Goal: Information Seeking & Learning: Learn about a topic

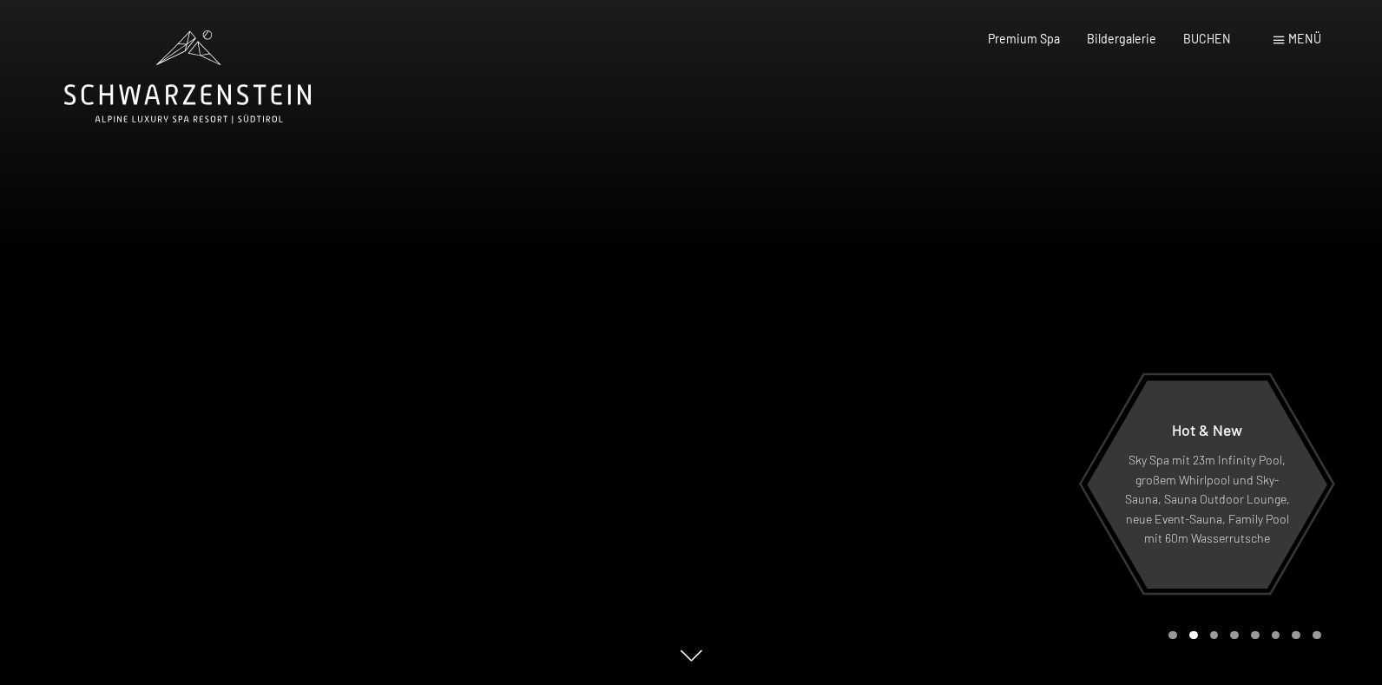
click at [1292, 37] on span "Menü" at bounding box center [1304, 38] width 33 height 15
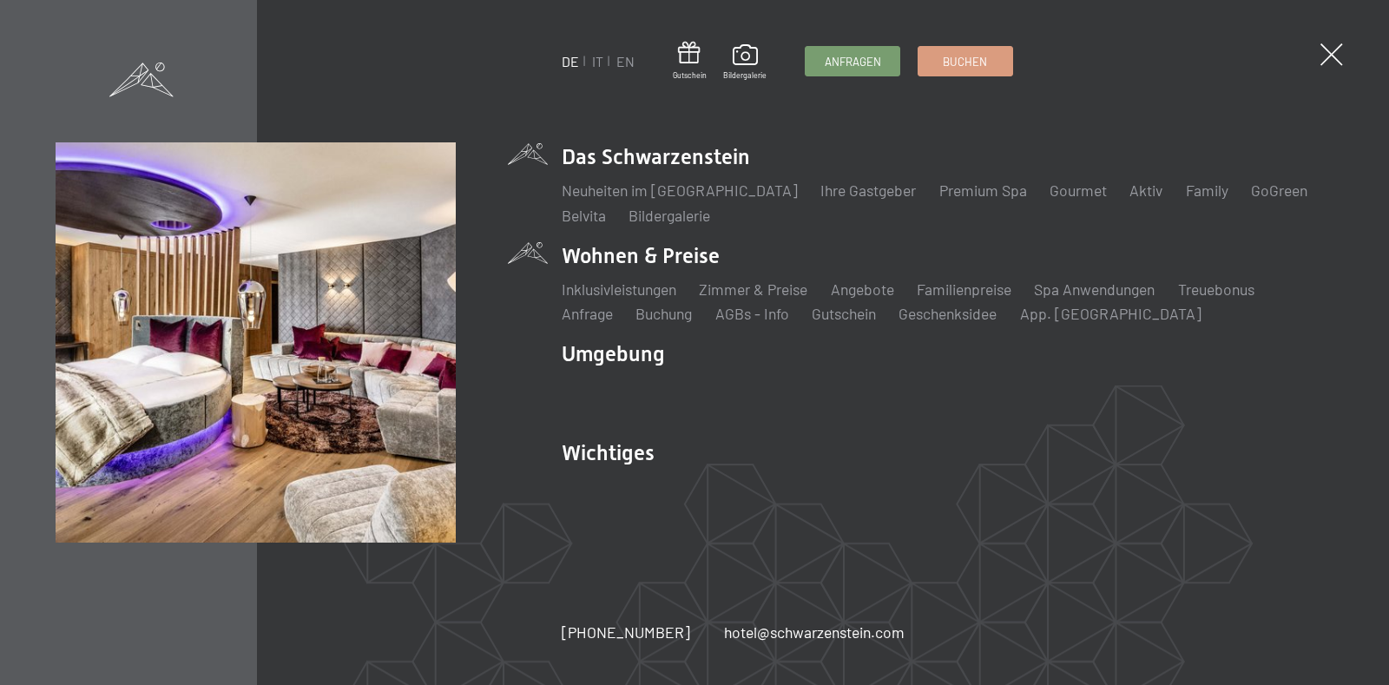
click at [681, 262] on li "Wohnen & Preise Inklusivleistungen Zimmer & Preise Liste Angebote Liste Familie…" at bounding box center [948, 282] width 772 height 83
click at [752, 293] on link "Zimmer & Preise" at bounding box center [753, 289] width 109 height 19
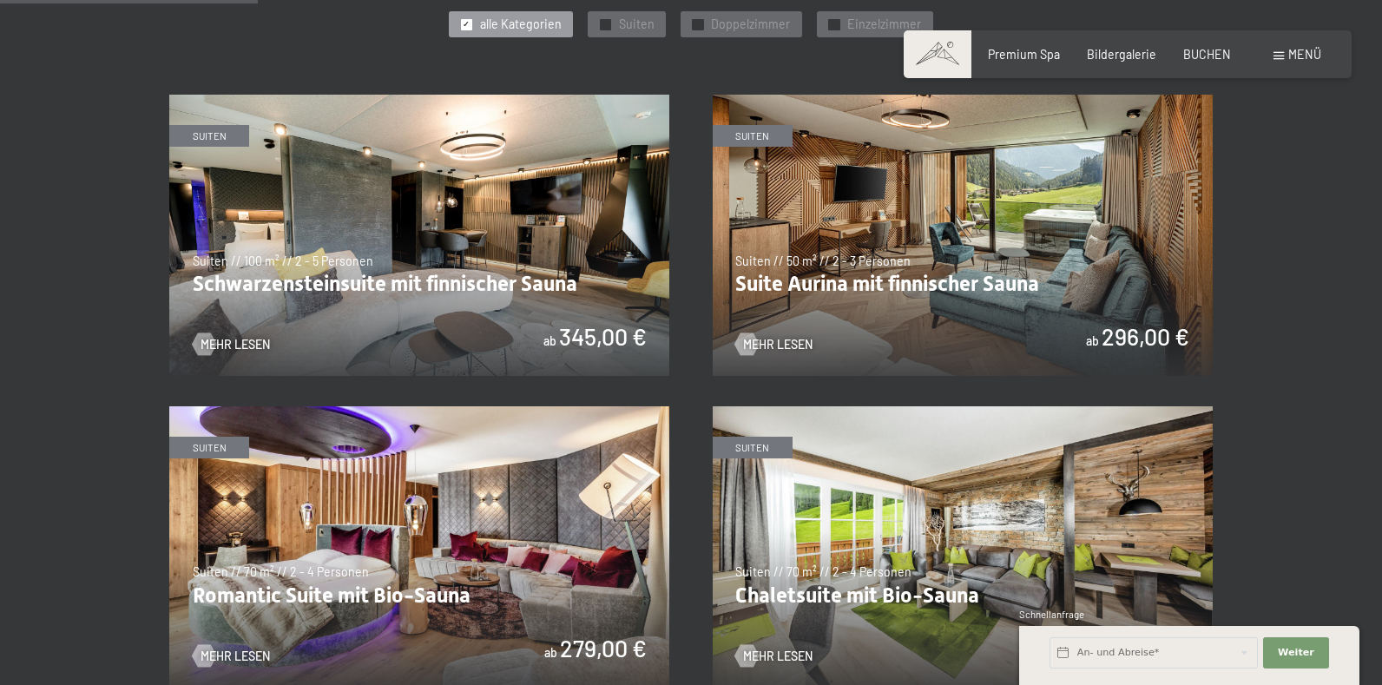
scroll to position [907, 0]
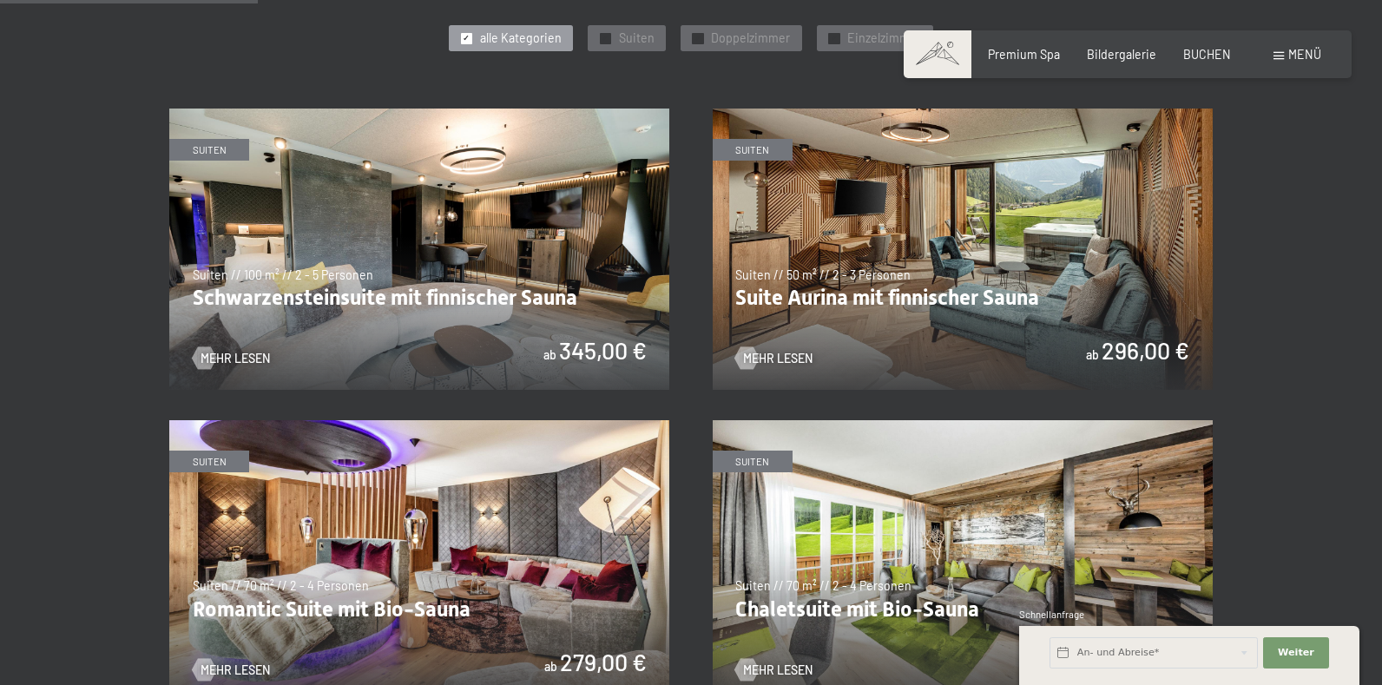
click at [507, 222] on img at bounding box center [419, 249] width 500 height 281
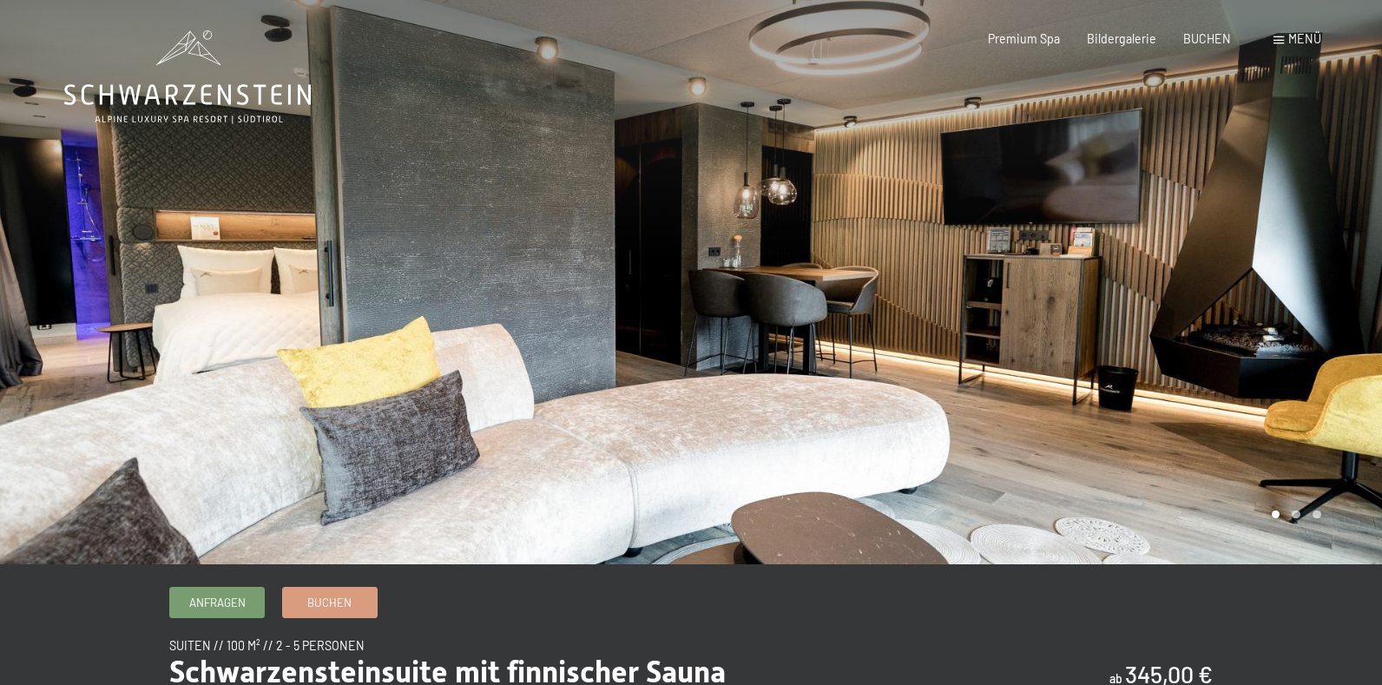
click at [1318, 285] on div at bounding box center [1036, 282] width 691 height 564
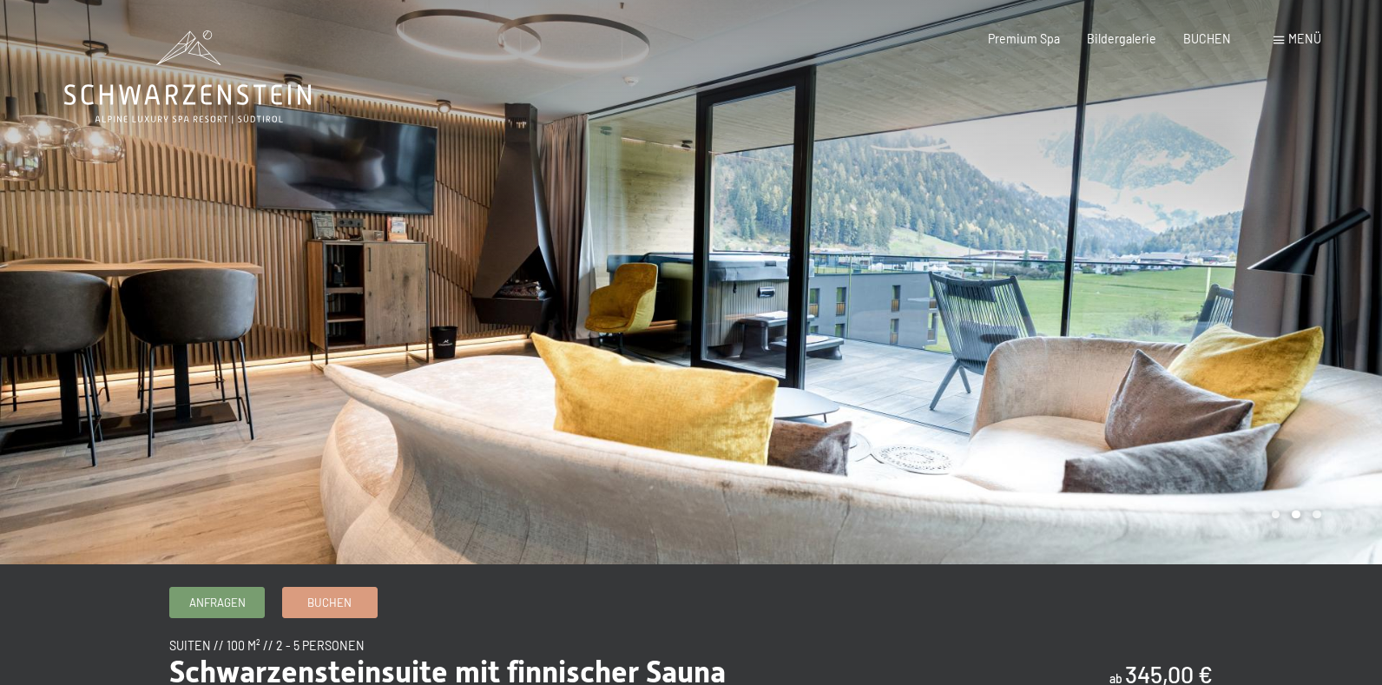
click at [1309, 284] on div at bounding box center [1036, 282] width 691 height 564
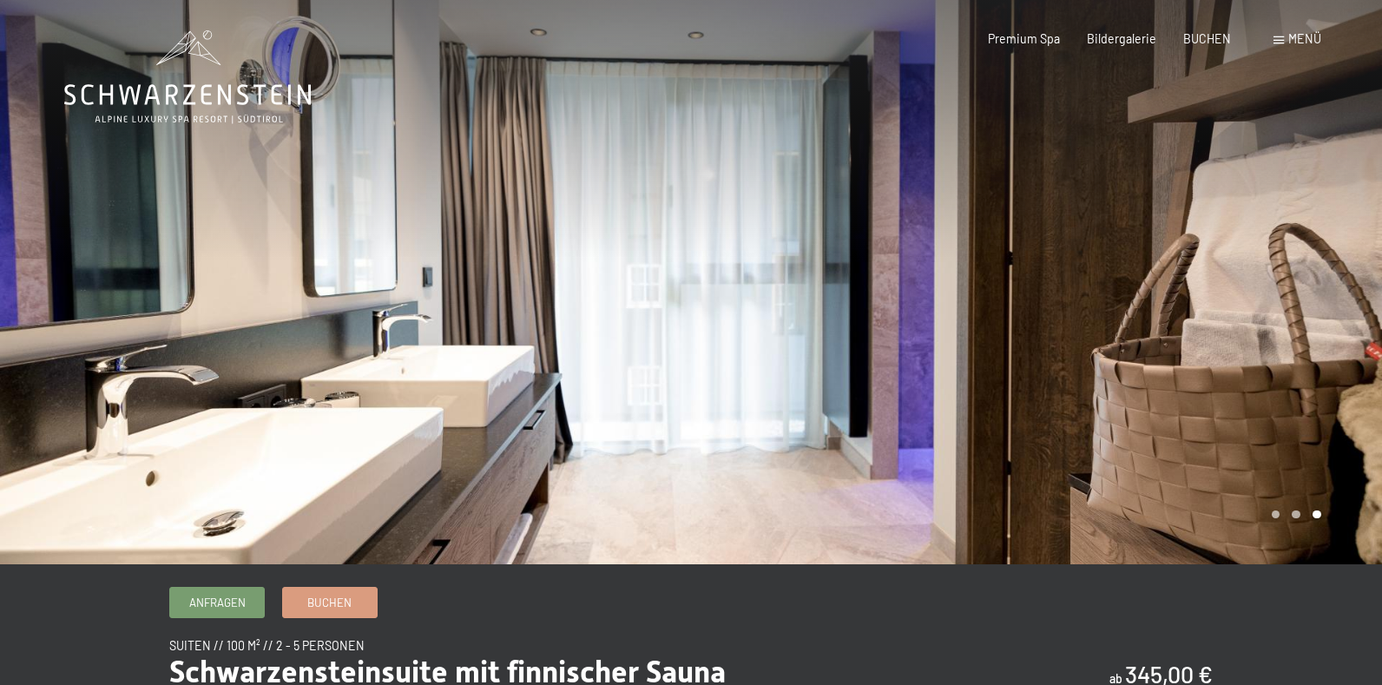
click at [1309, 284] on div at bounding box center [1036, 282] width 691 height 564
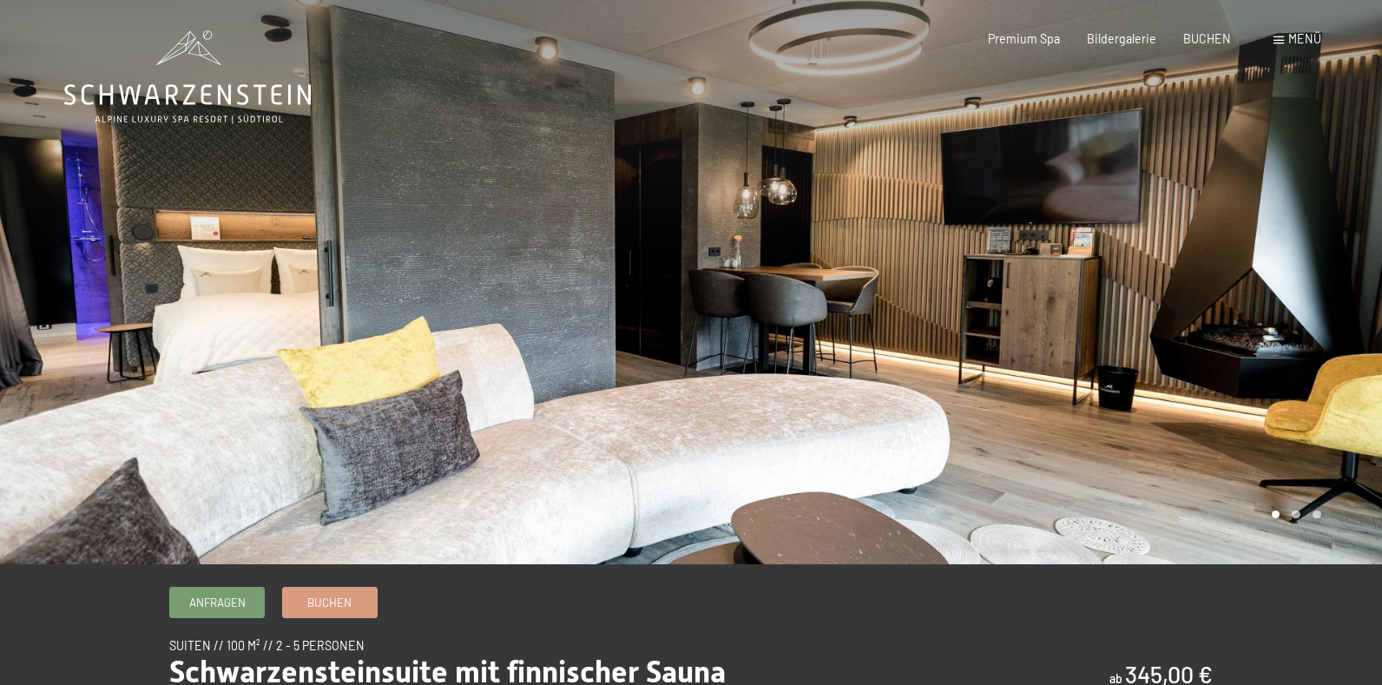
click at [1318, 292] on div at bounding box center [1036, 282] width 691 height 564
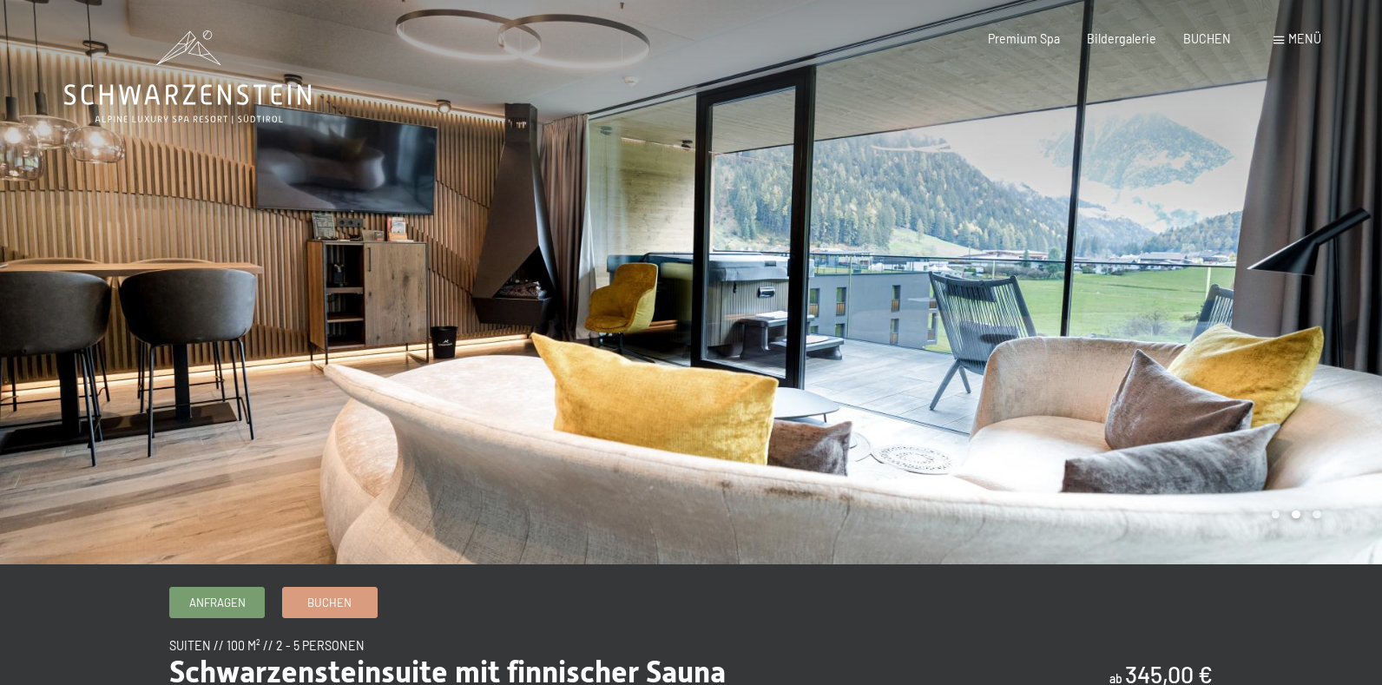
click at [1318, 292] on div at bounding box center [1036, 282] width 691 height 564
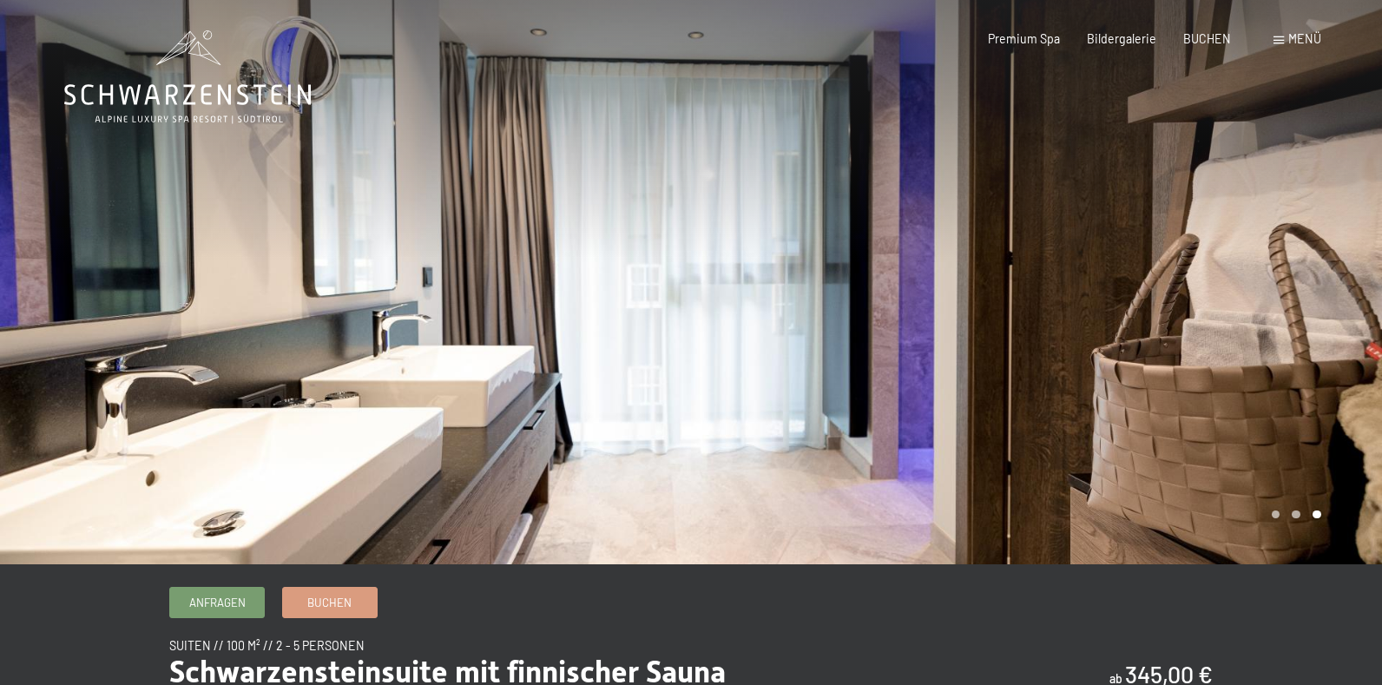
click at [1318, 292] on div at bounding box center [1036, 282] width 691 height 564
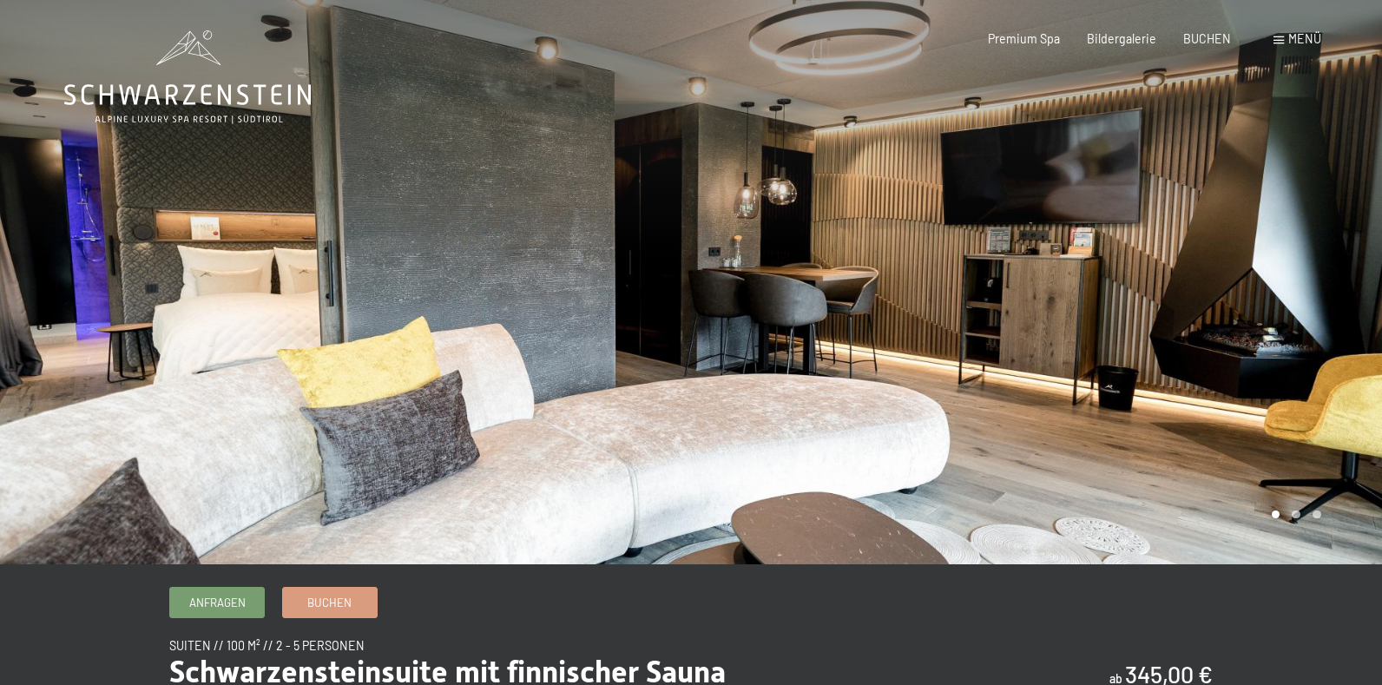
click at [1318, 292] on div at bounding box center [1036, 282] width 691 height 564
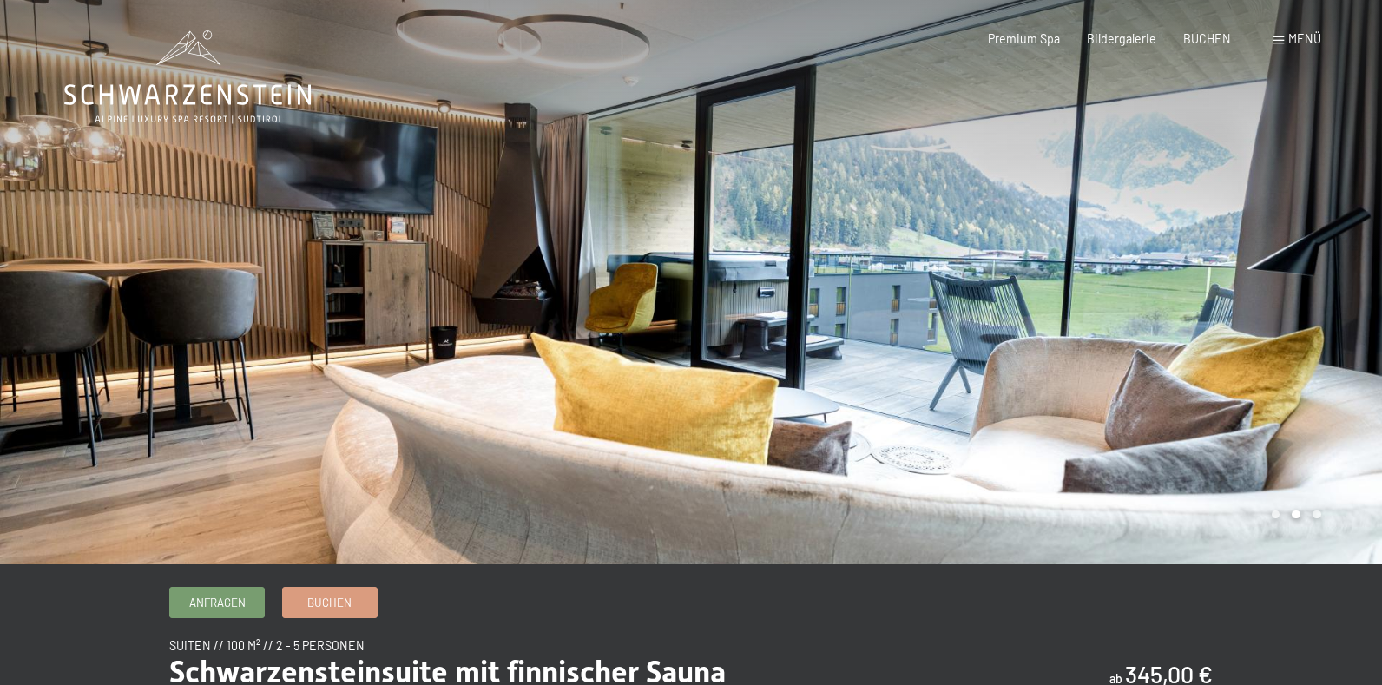
click at [1318, 292] on div at bounding box center [1036, 282] width 691 height 564
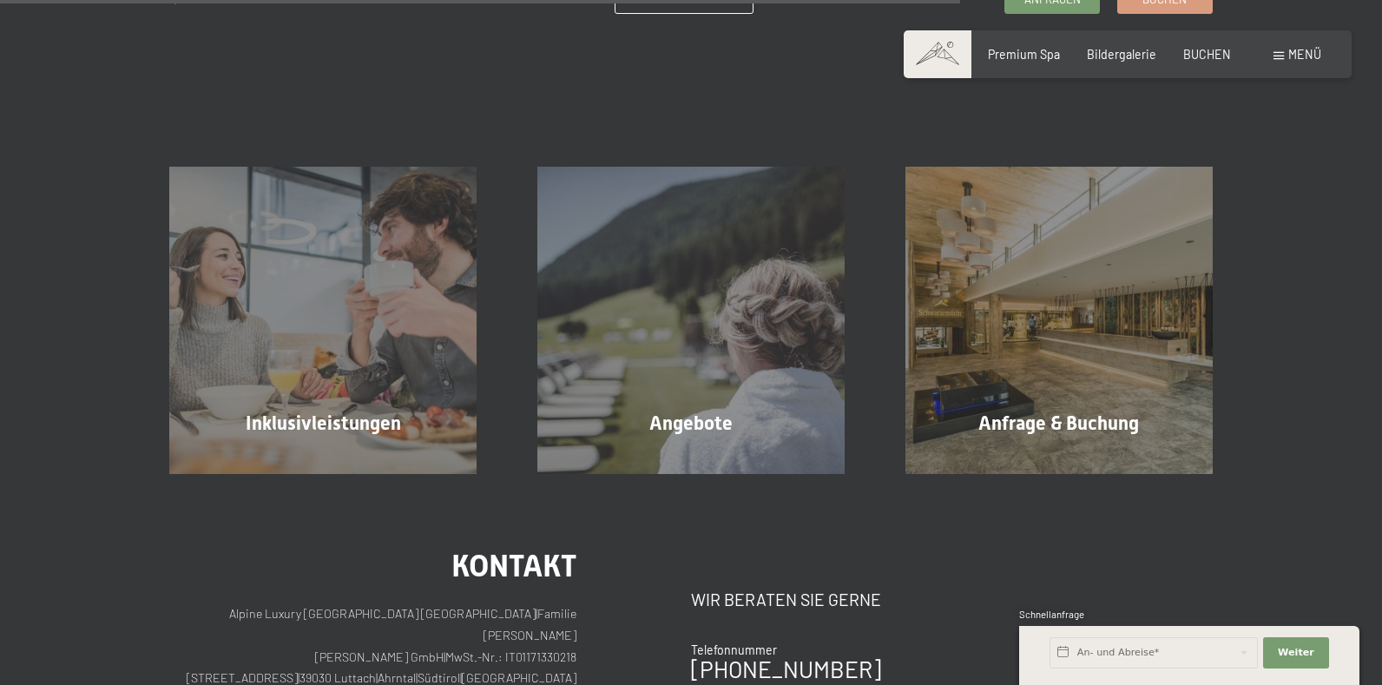
scroll to position [1623, 0]
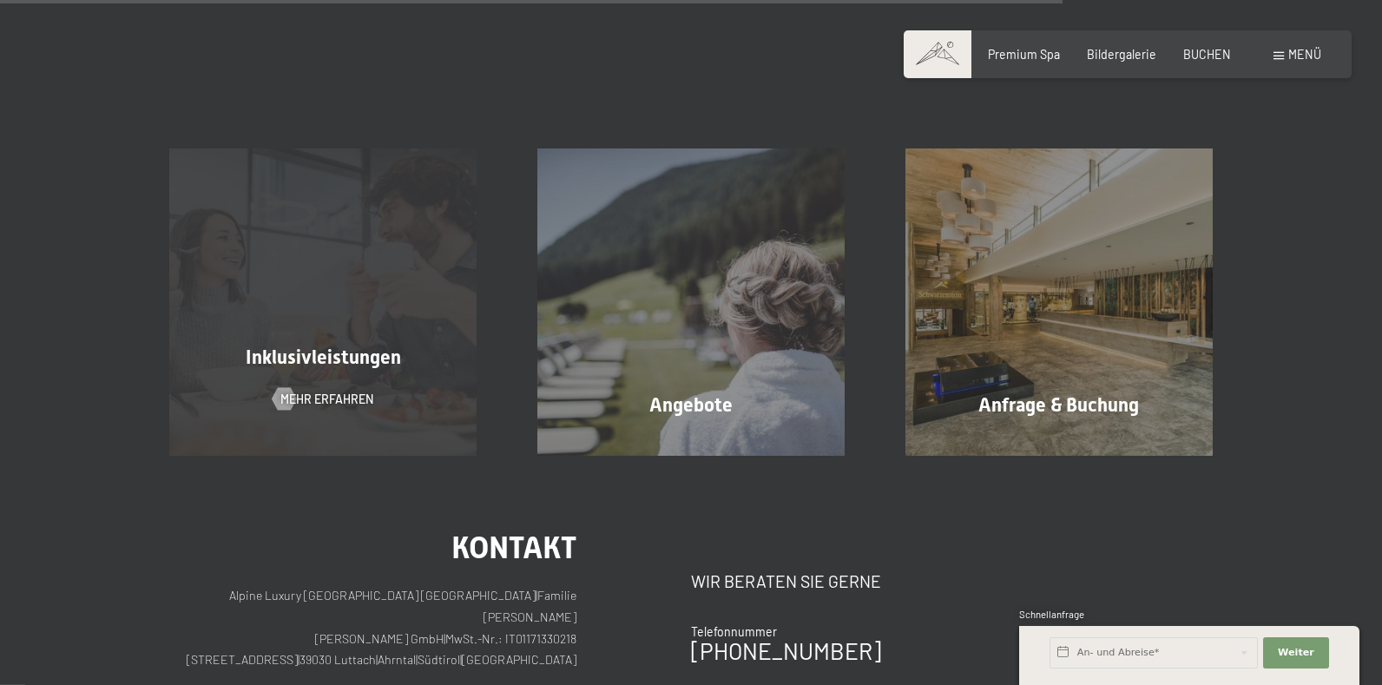
click at [372, 345] on div "Inklusivleistungen" at bounding box center [323, 358] width 368 height 27
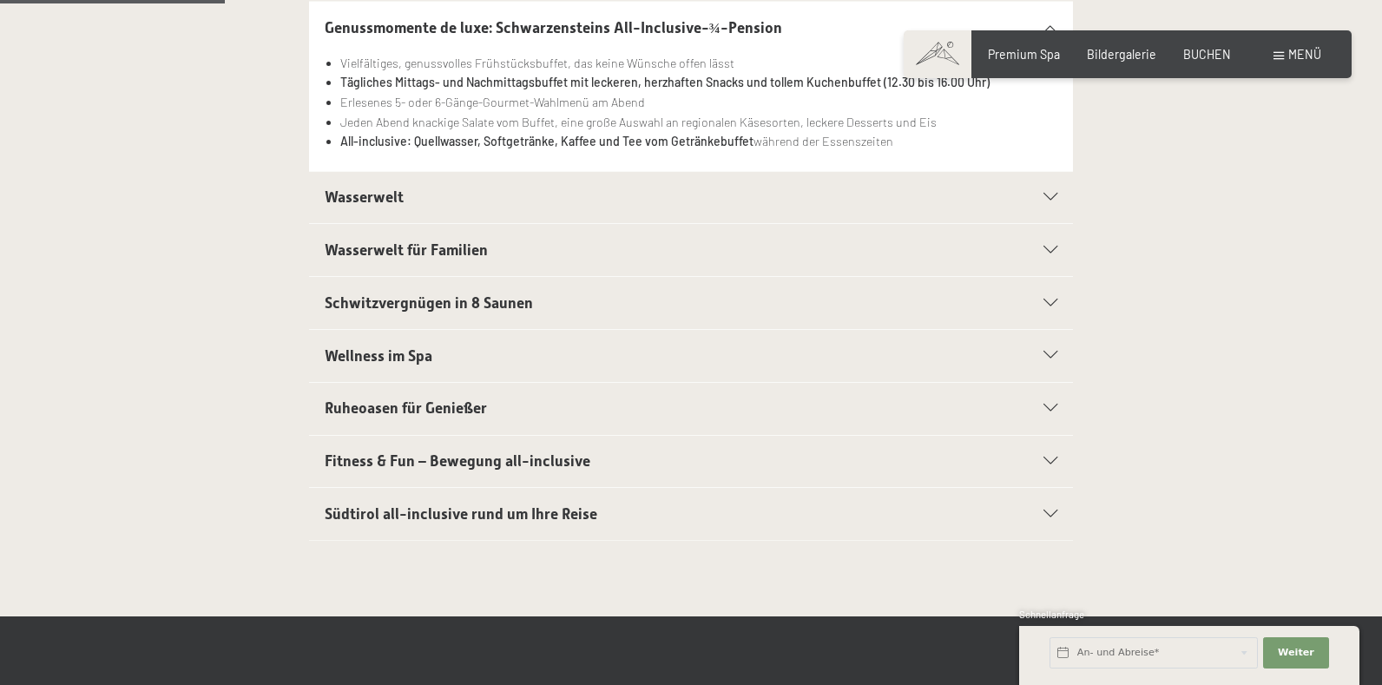
scroll to position [568, 0]
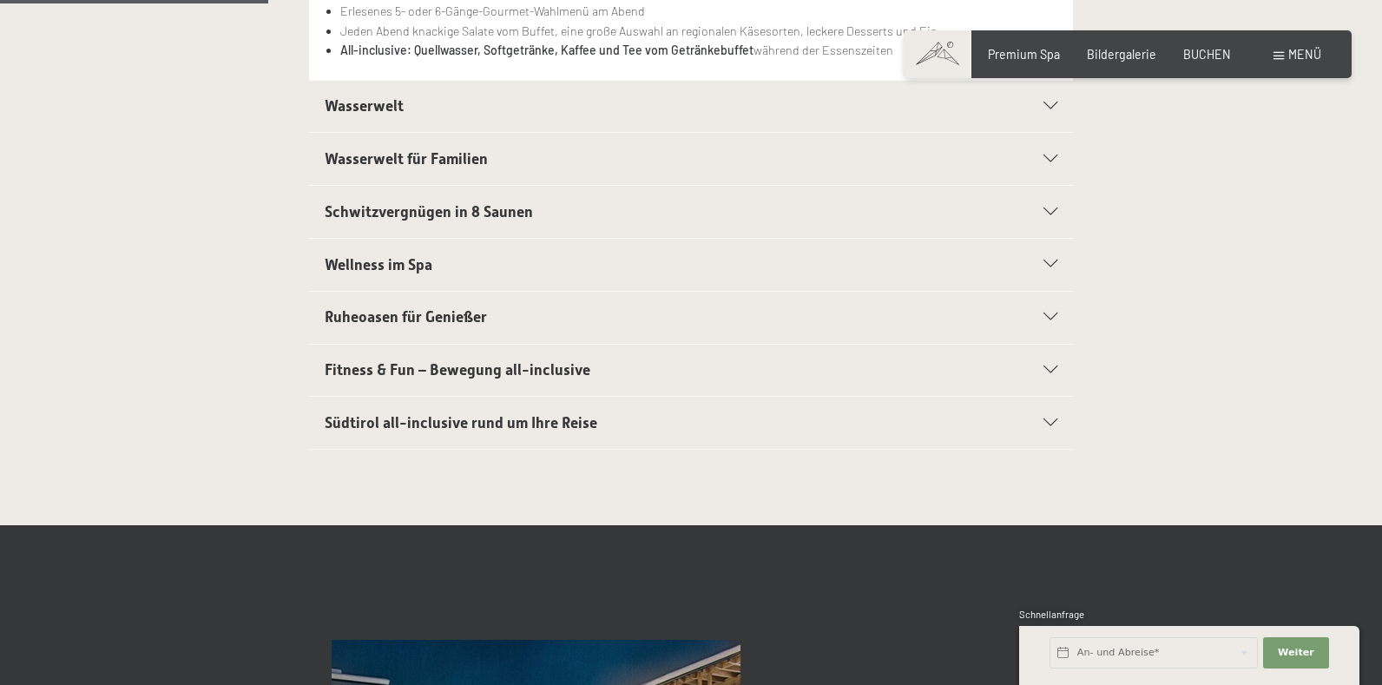
click at [490, 422] on span "Südtirol all-inclusive rund um Ihre Reise" at bounding box center [461, 422] width 273 height 17
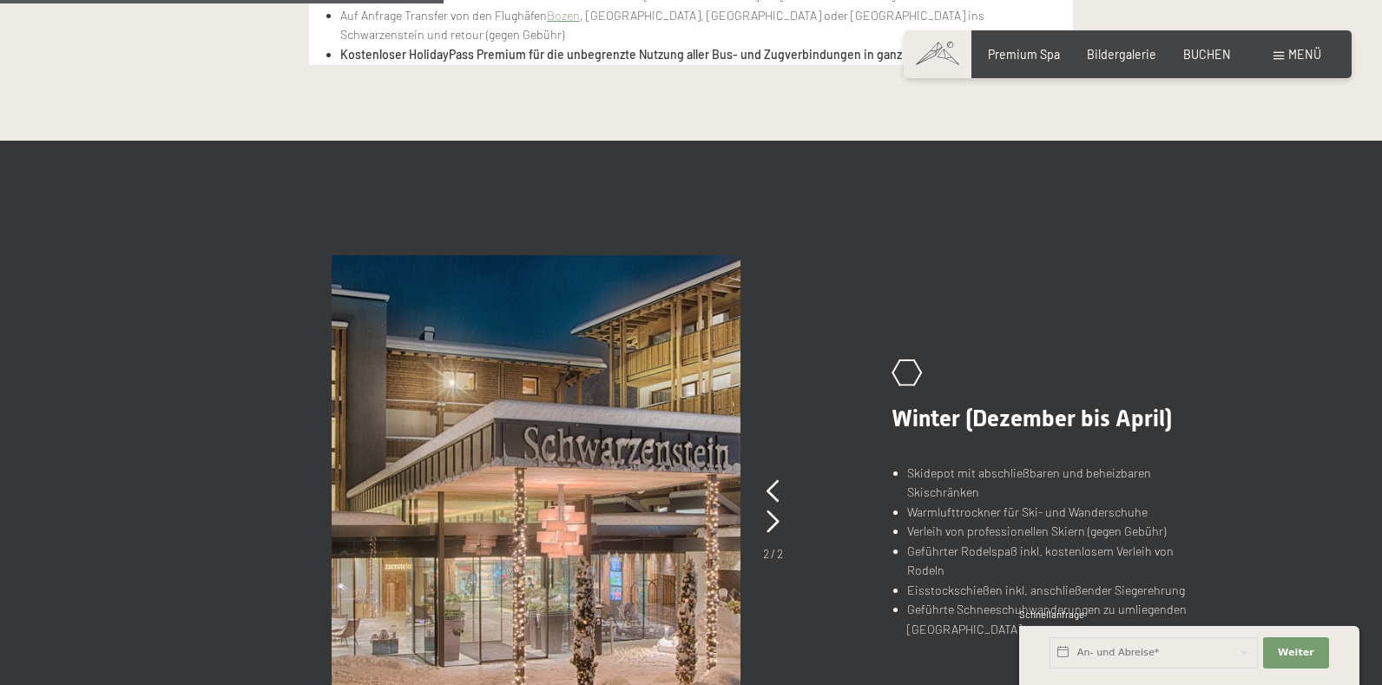
scroll to position [1047, 0]
